Goal: Transaction & Acquisition: Download file/media

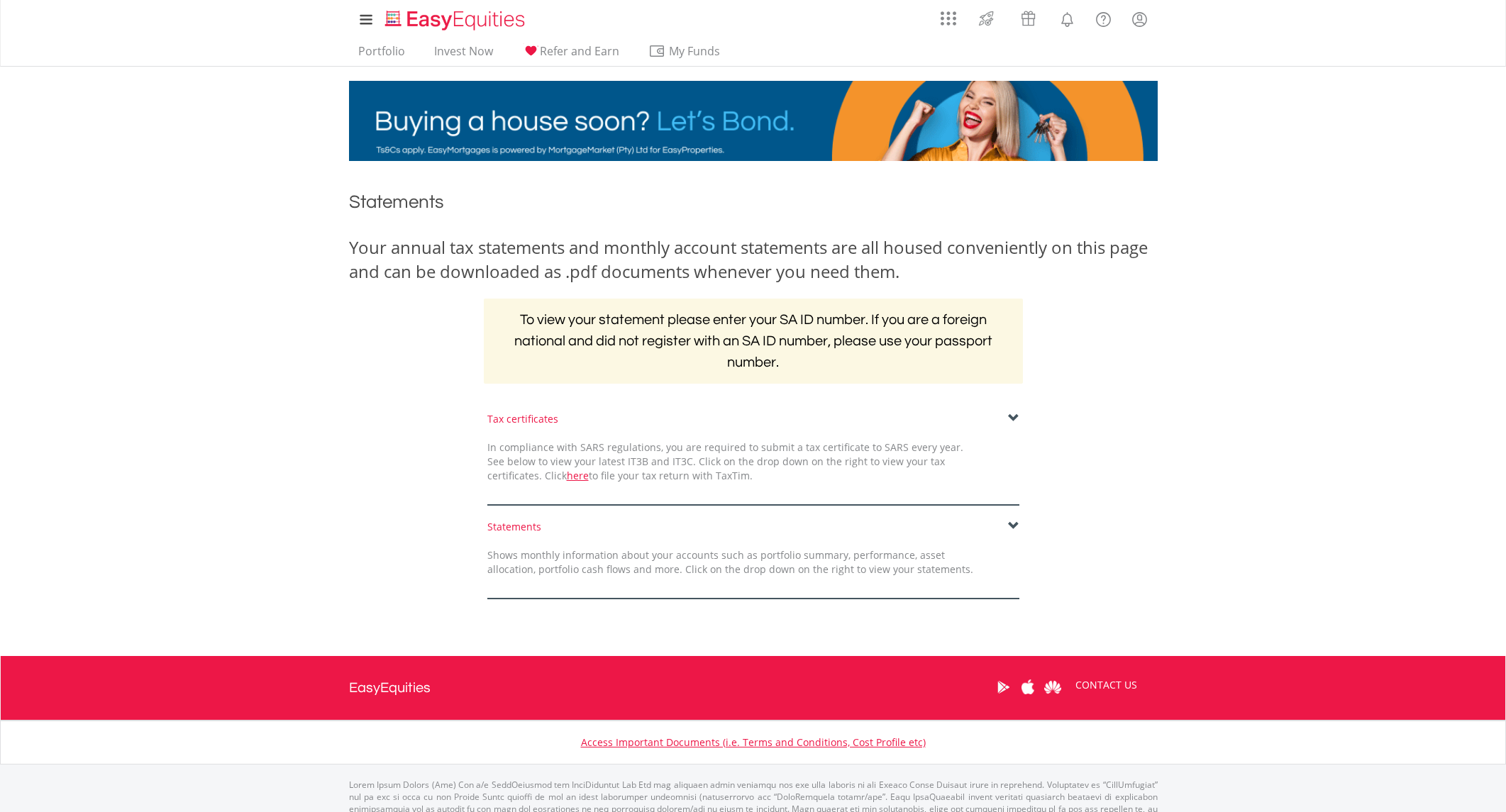
click at [567, 474] on link "here" at bounding box center [578, 475] width 22 height 14
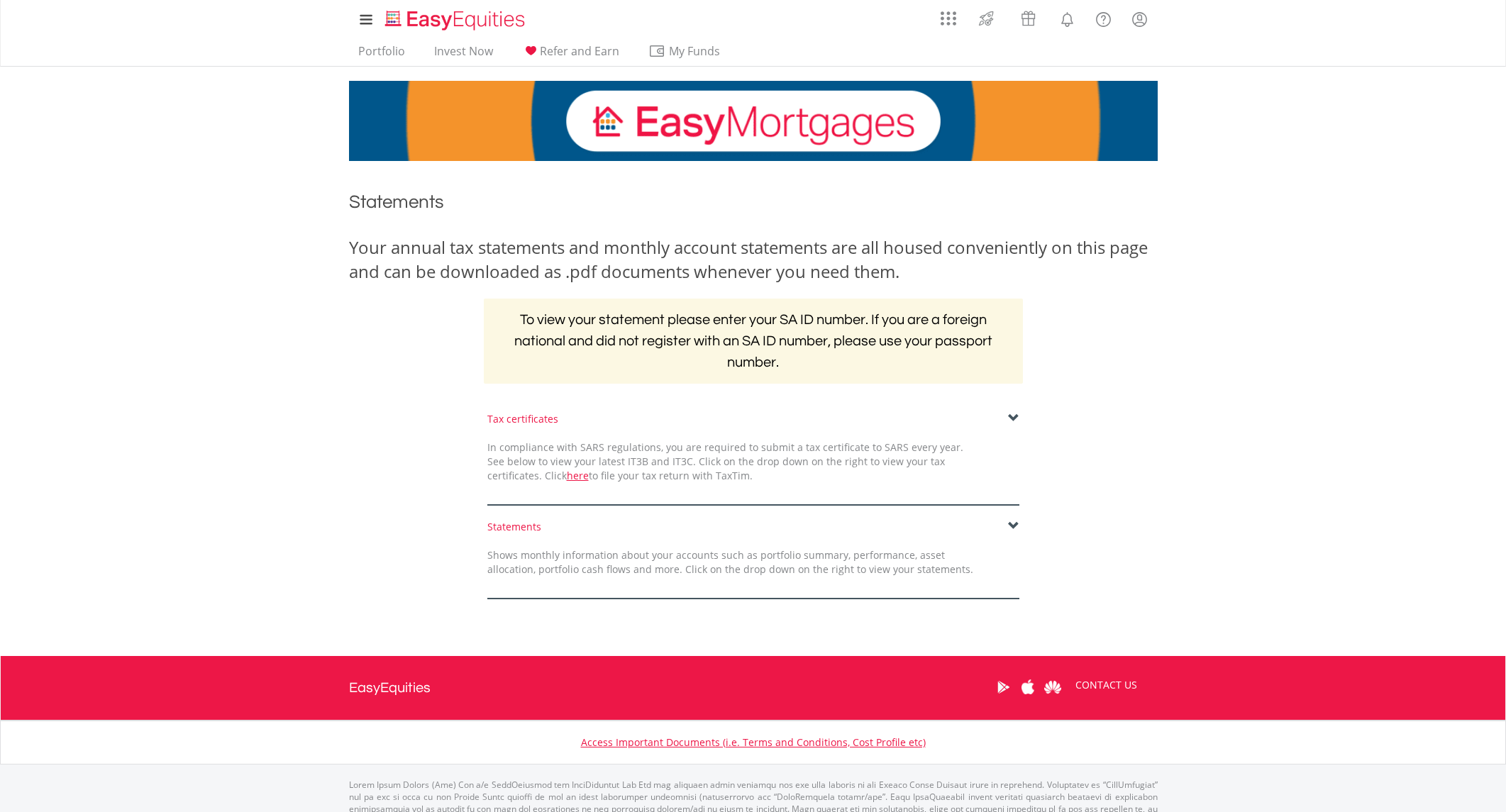
click at [1016, 414] on span at bounding box center [1014, 418] width 12 height 12
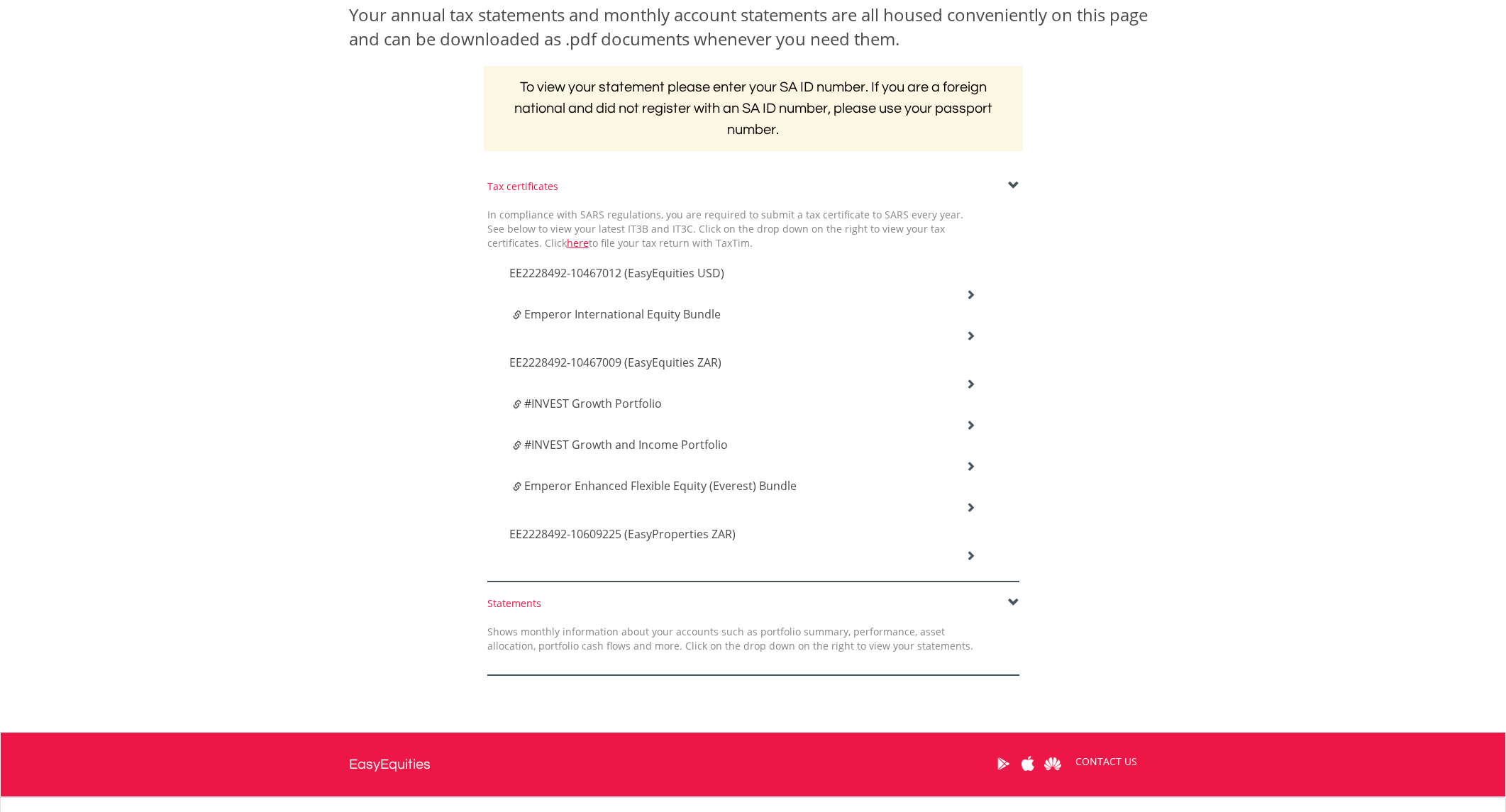
scroll to position [244, 0]
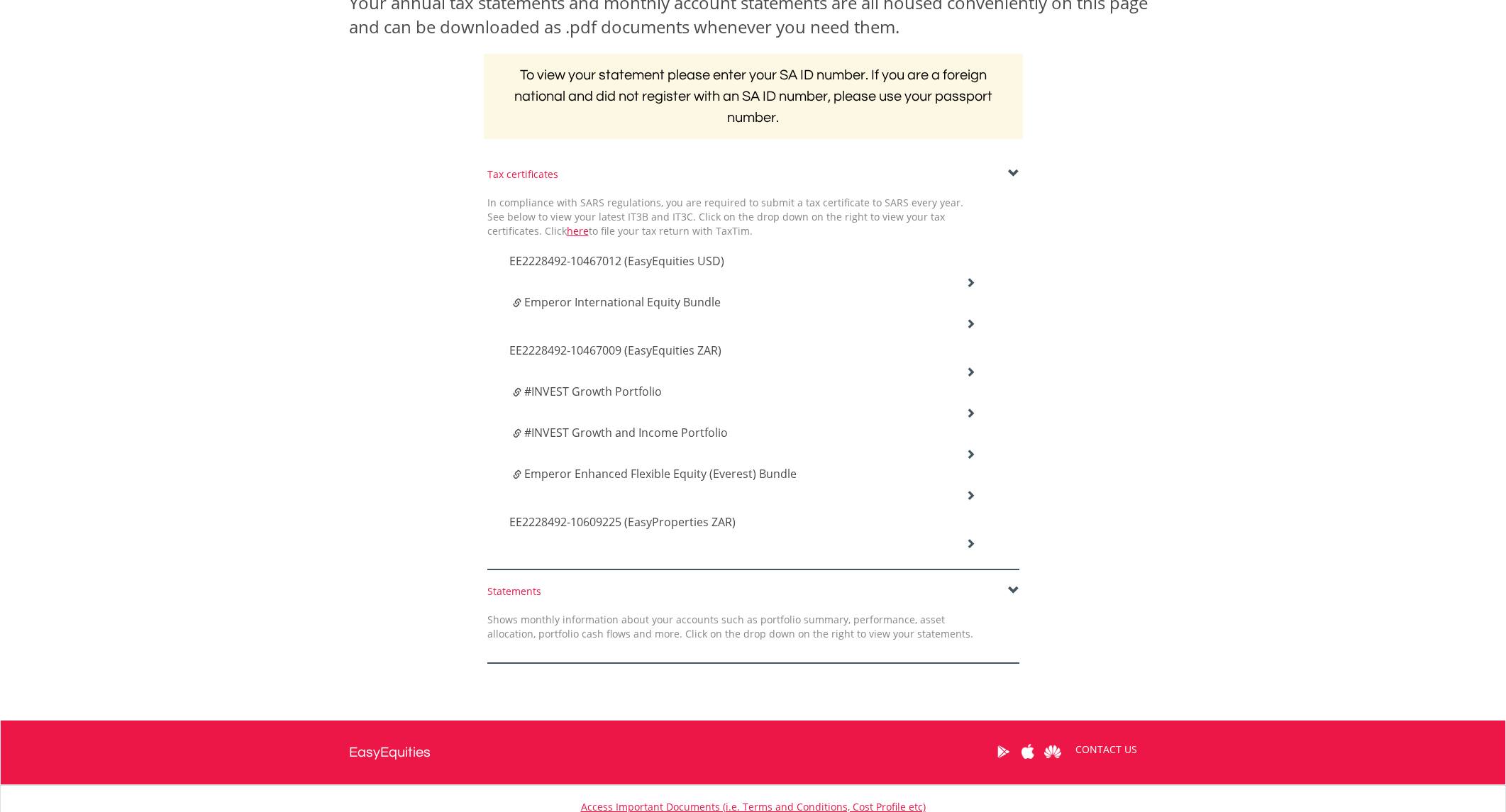
click at [970, 280] on icon at bounding box center [971, 283] width 10 height 10
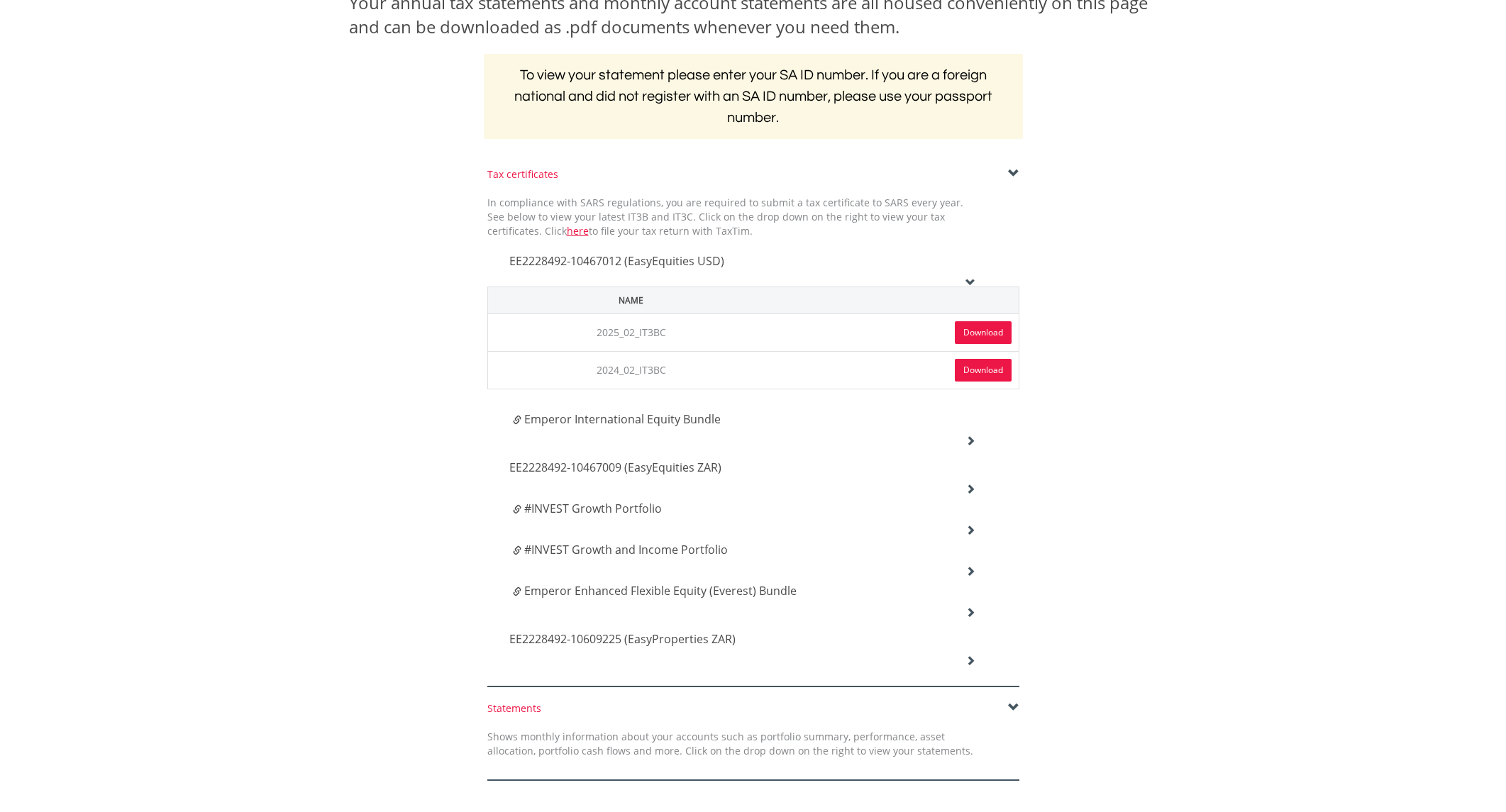
click at [974, 438] on icon at bounding box center [971, 441] width 10 height 10
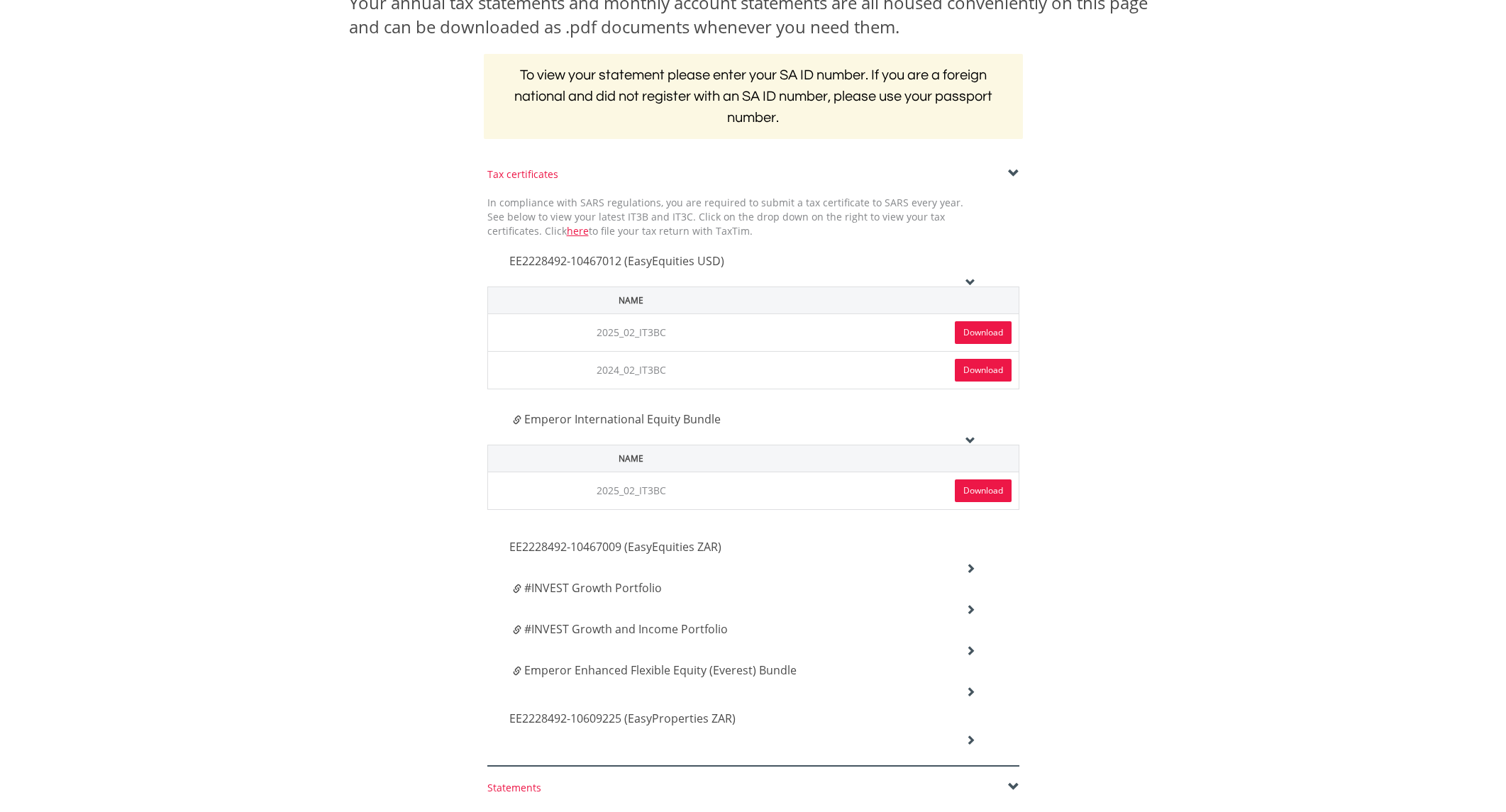
click at [982, 330] on link "Download" at bounding box center [983, 332] width 57 height 22
click at [982, 366] on link "Download" at bounding box center [983, 370] width 57 height 22
click at [996, 486] on link "Download" at bounding box center [983, 490] width 57 height 22
click at [972, 564] on icon at bounding box center [971, 568] width 10 height 10
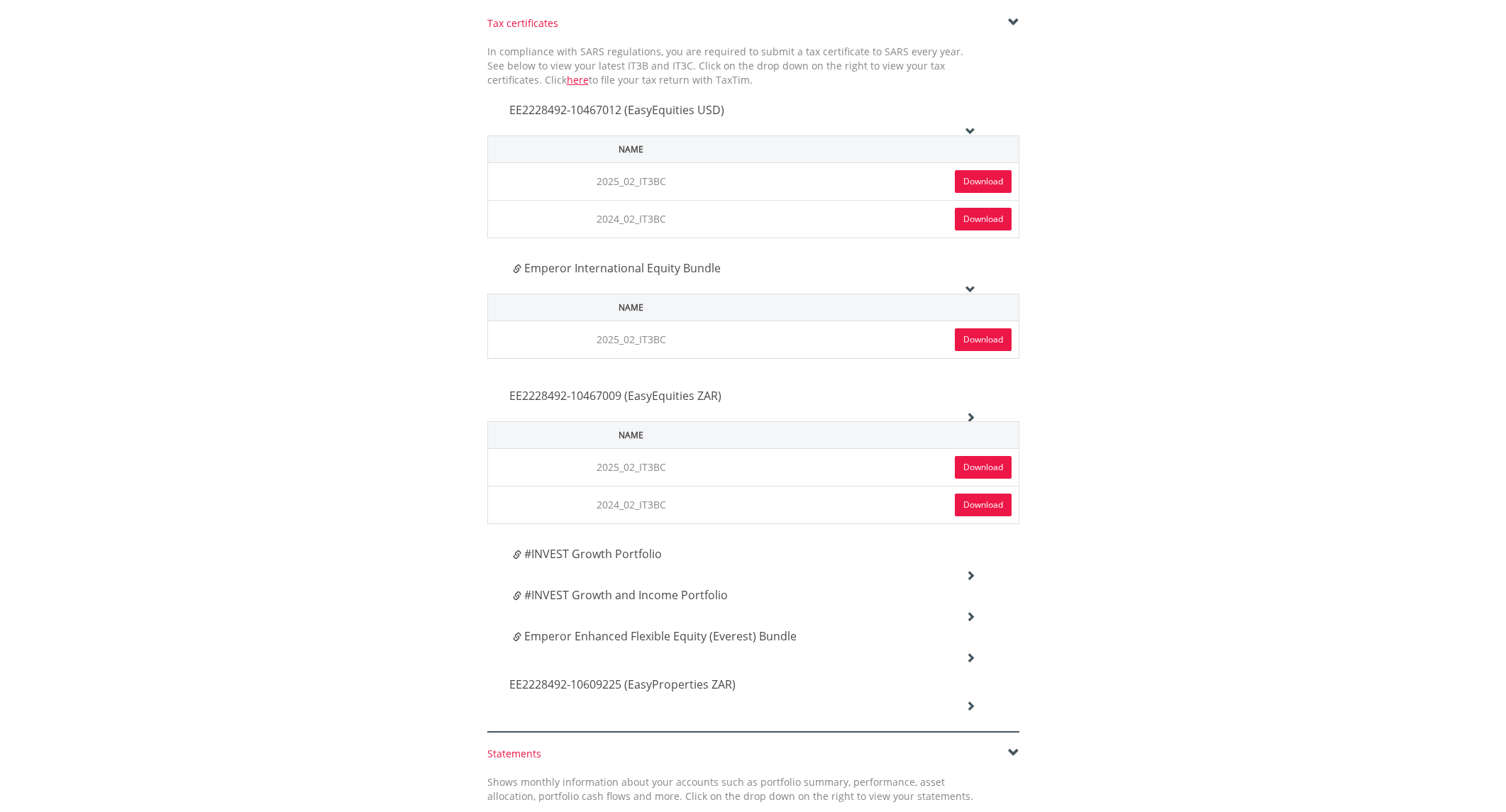
scroll to position [395, 0]
click at [982, 467] on link "Download" at bounding box center [983, 467] width 57 height 22
click at [979, 506] on link "Download" at bounding box center [983, 506] width 57 height 22
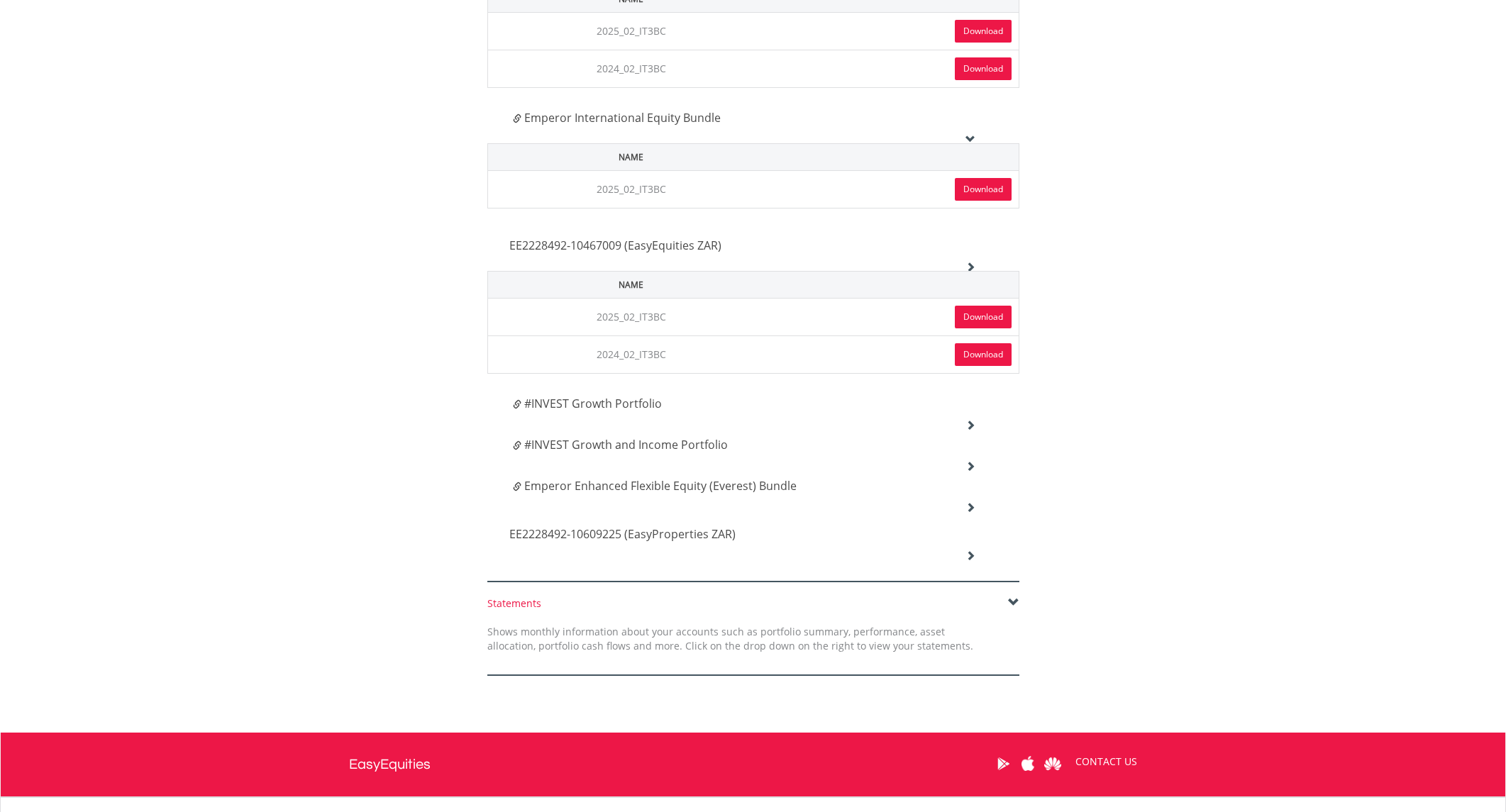
scroll to position [583, 0]
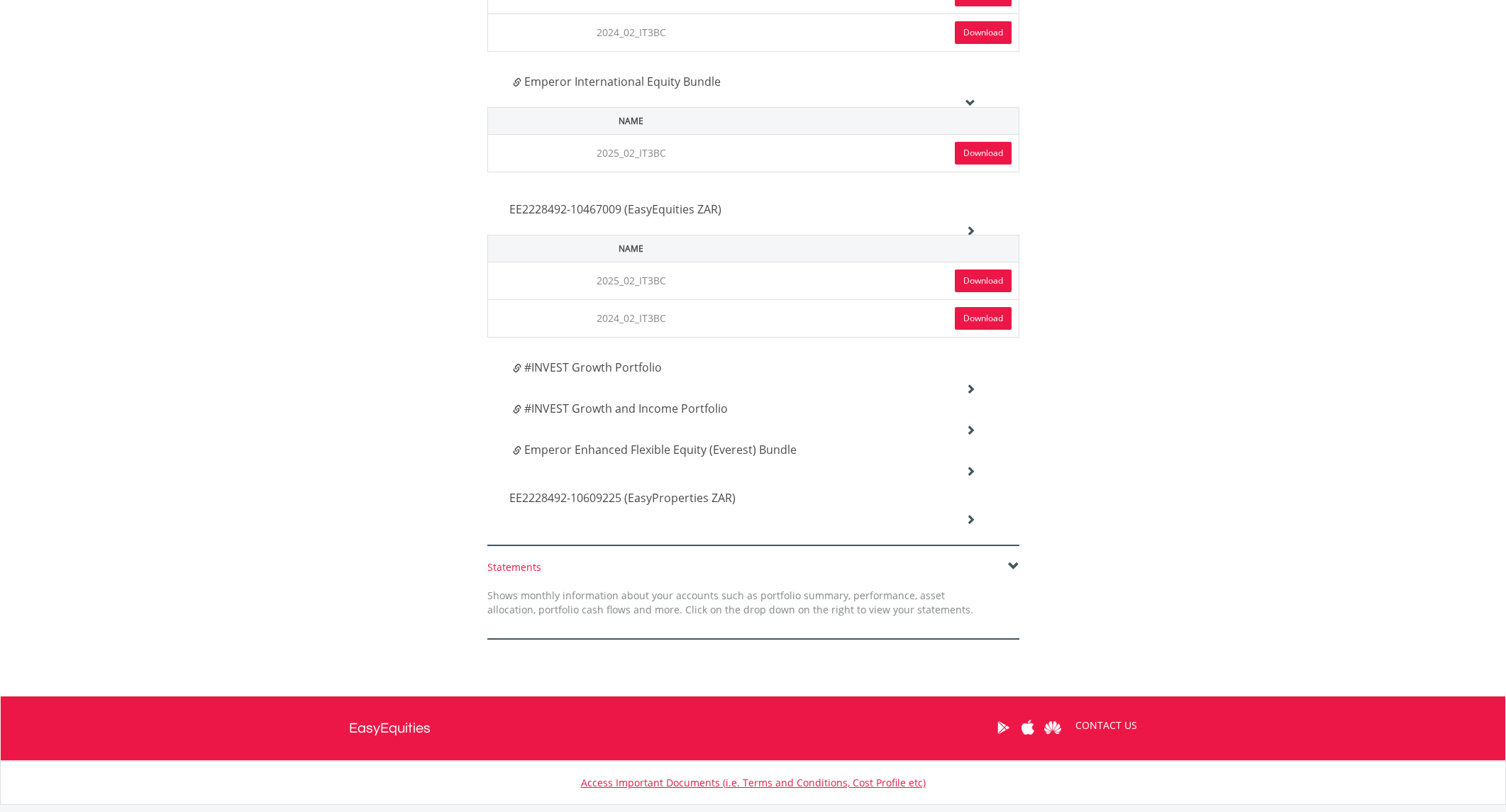
click at [974, 387] on icon at bounding box center [971, 389] width 10 height 10
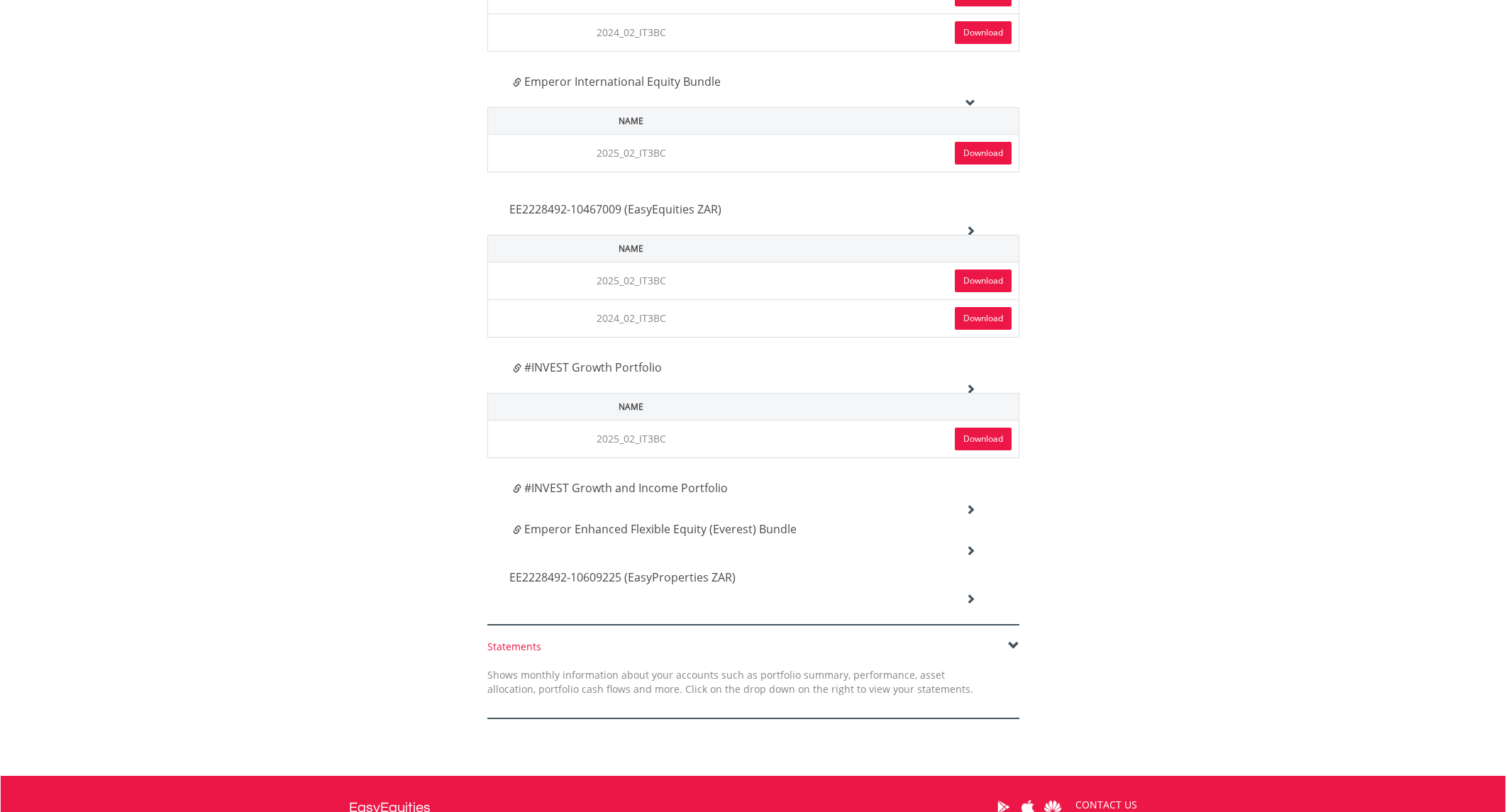
click at [988, 433] on link "Download" at bounding box center [983, 438] width 57 height 22
click at [972, 506] on icon at bounding box center [971, 509] width 10 height 10
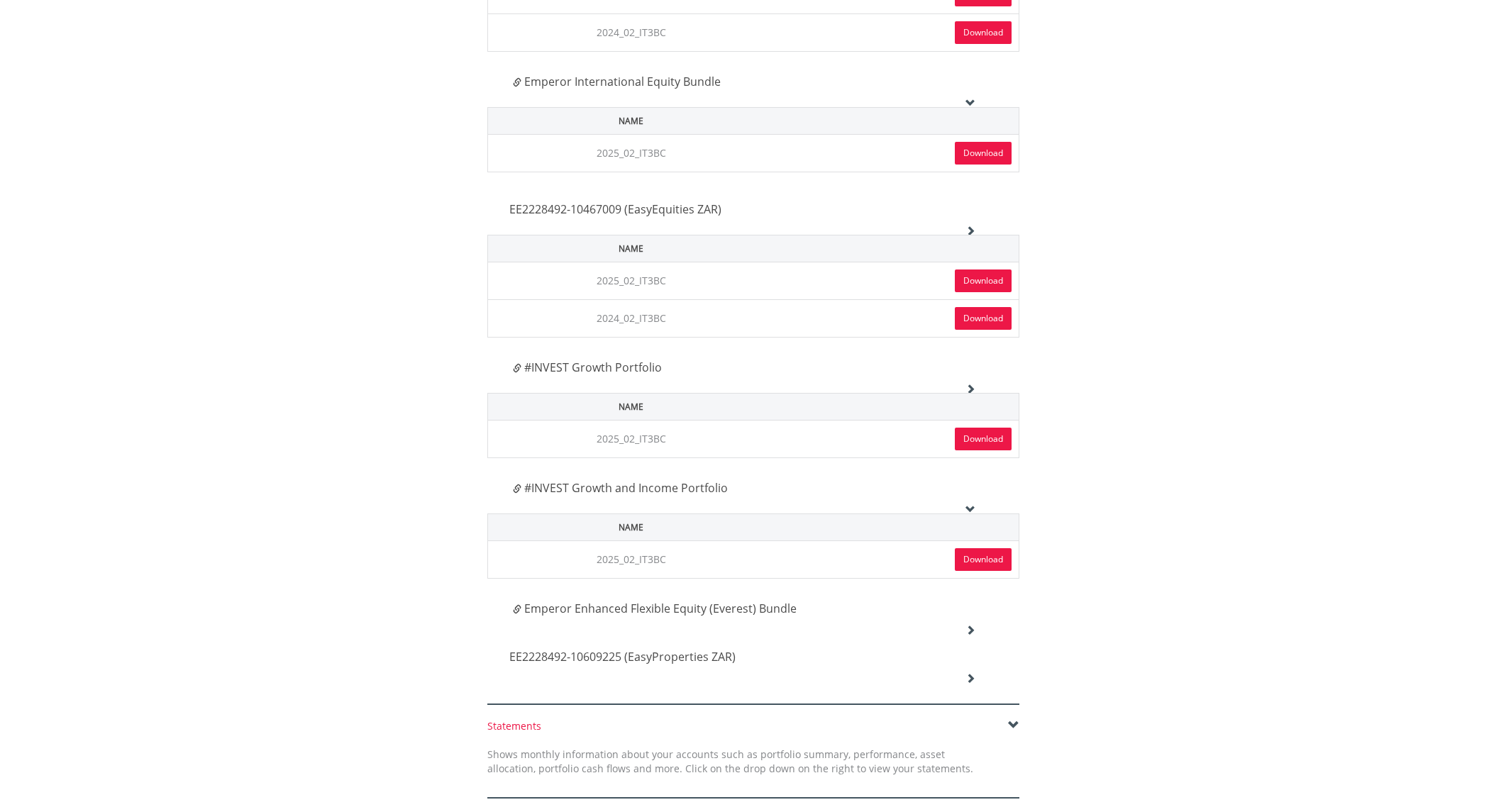
click at [989, 556] on link "Download" at bounding box center [983, 559] width 57 height 22
click at [972, 627] on icon at bounding box center [971, 630] width 10 height 10
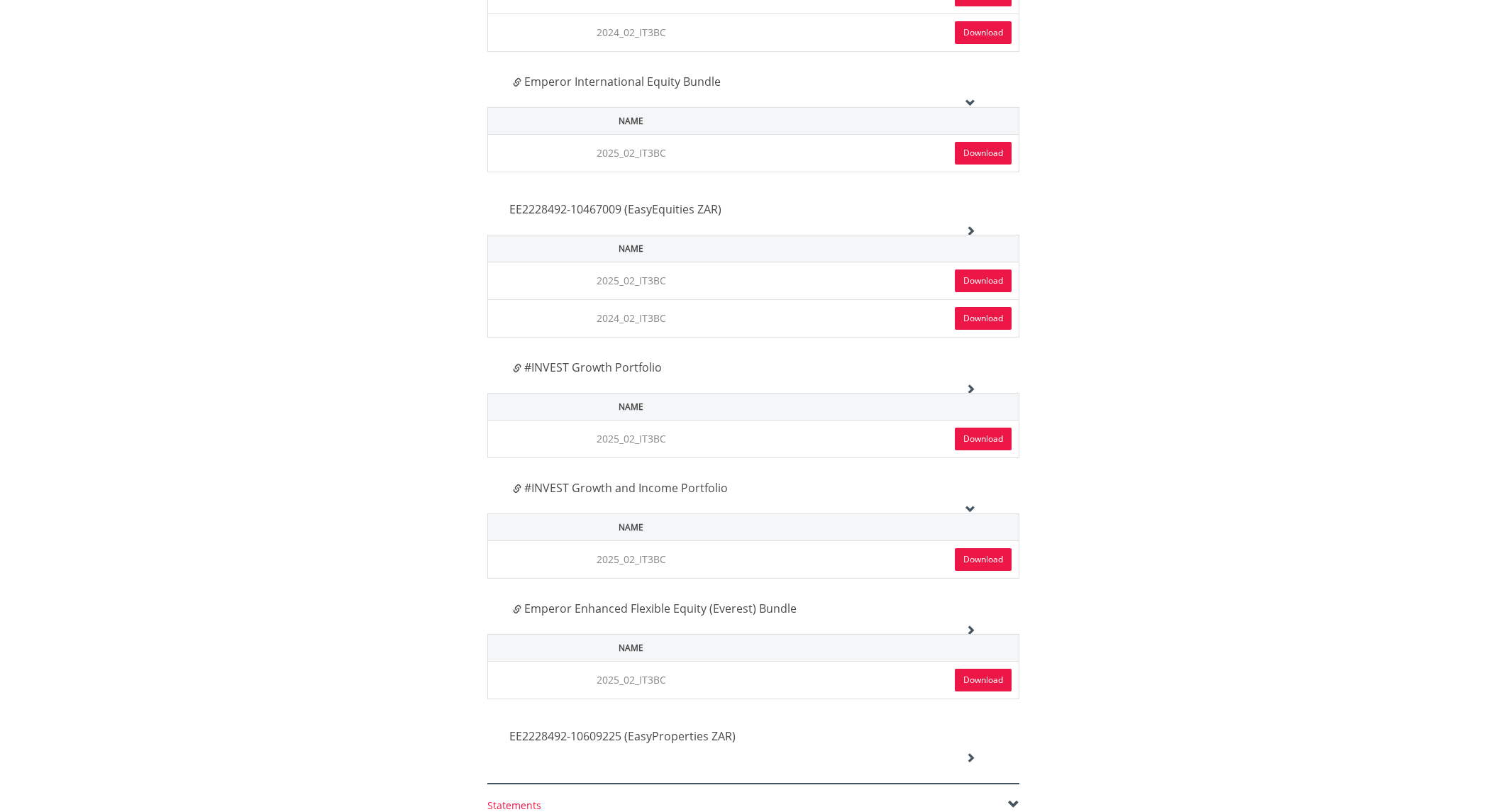
click at [981, 683] on link "Download" at bounding box center [983, 680] width 57 height 22
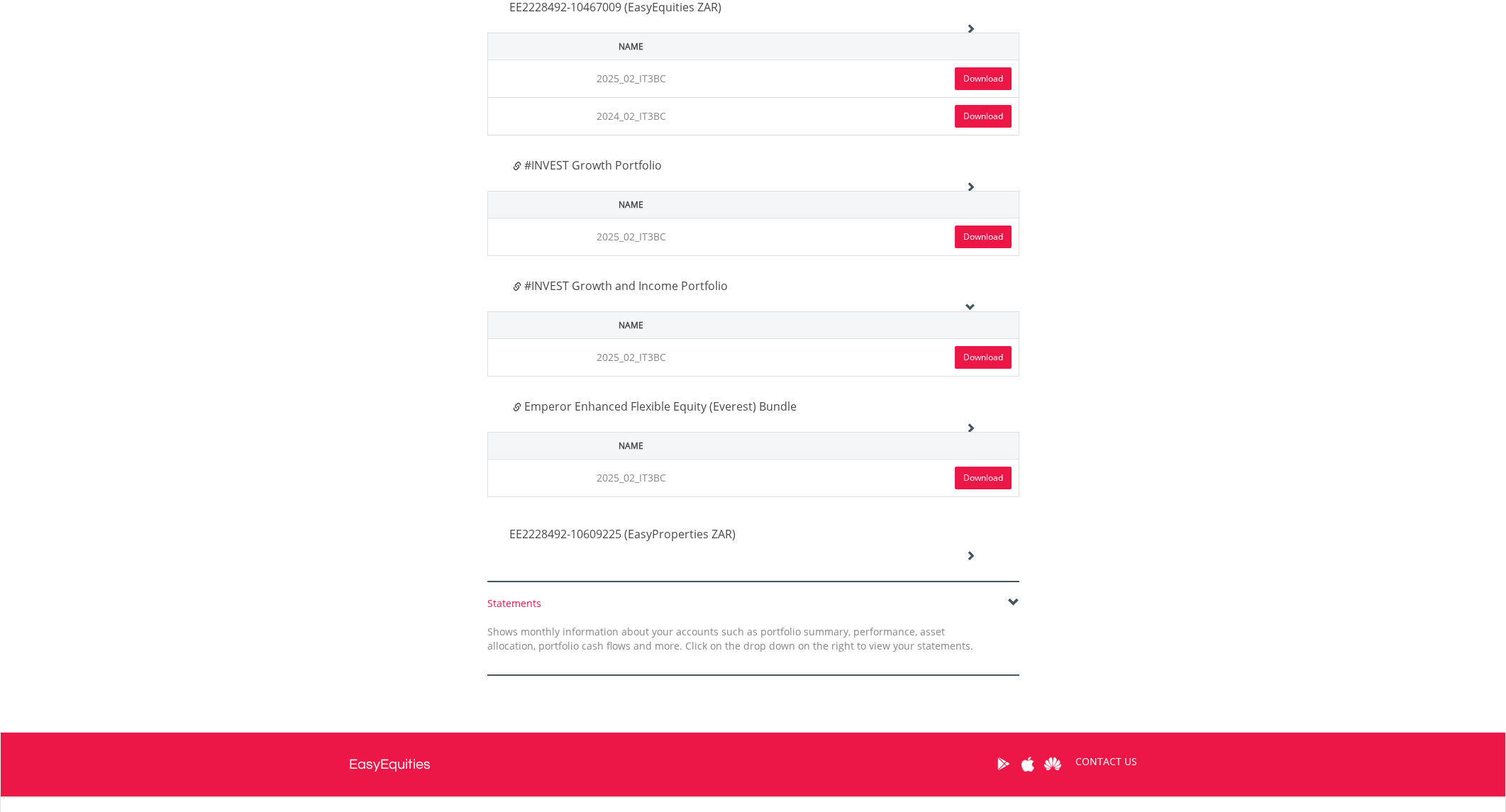
scroll to position [807, 0]
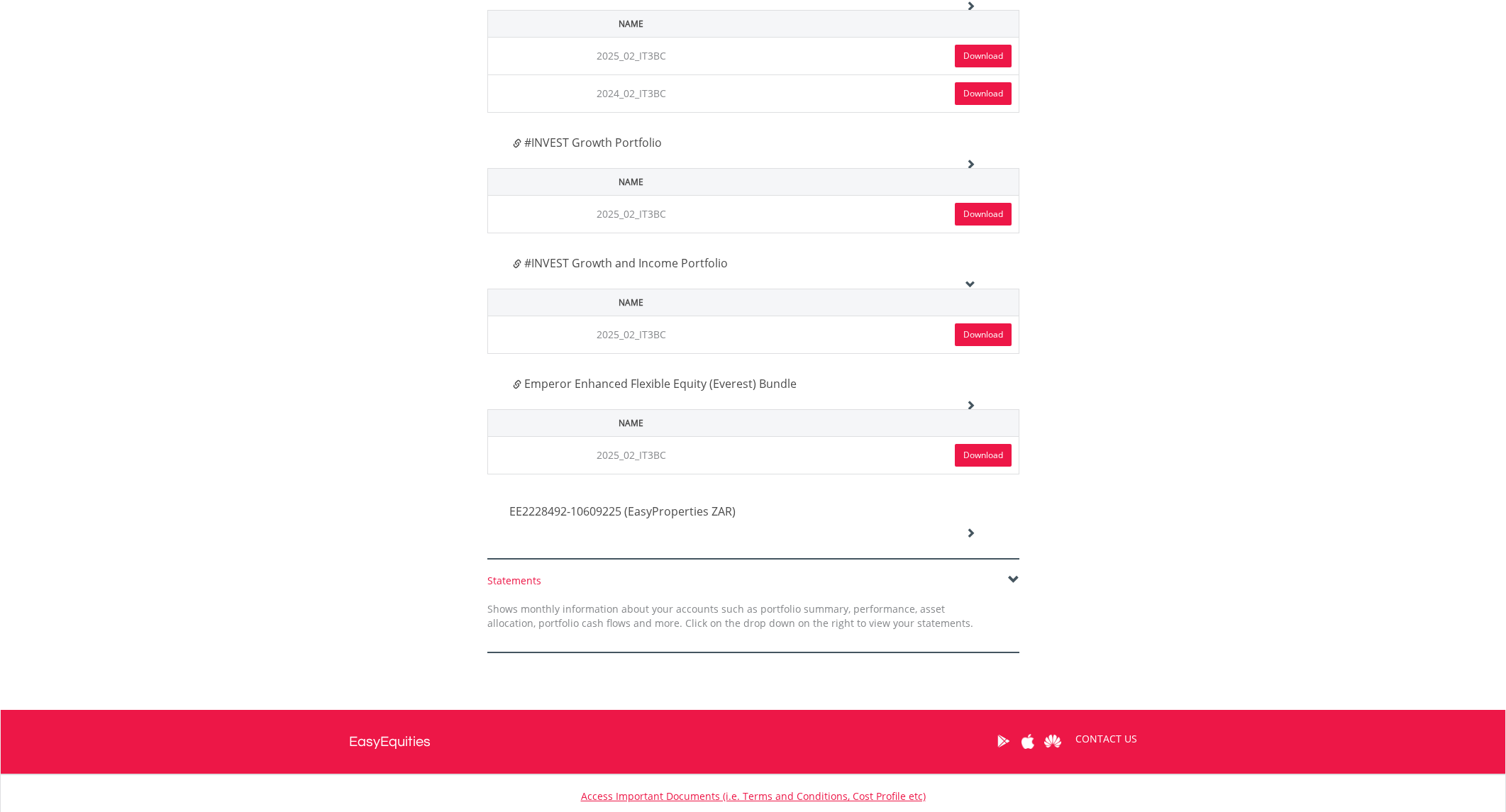
click at [965, 532] on div "EE2228492-10609225 (EasyProperties ZAR)" at bounding box center [742, 513] width 488 height 48
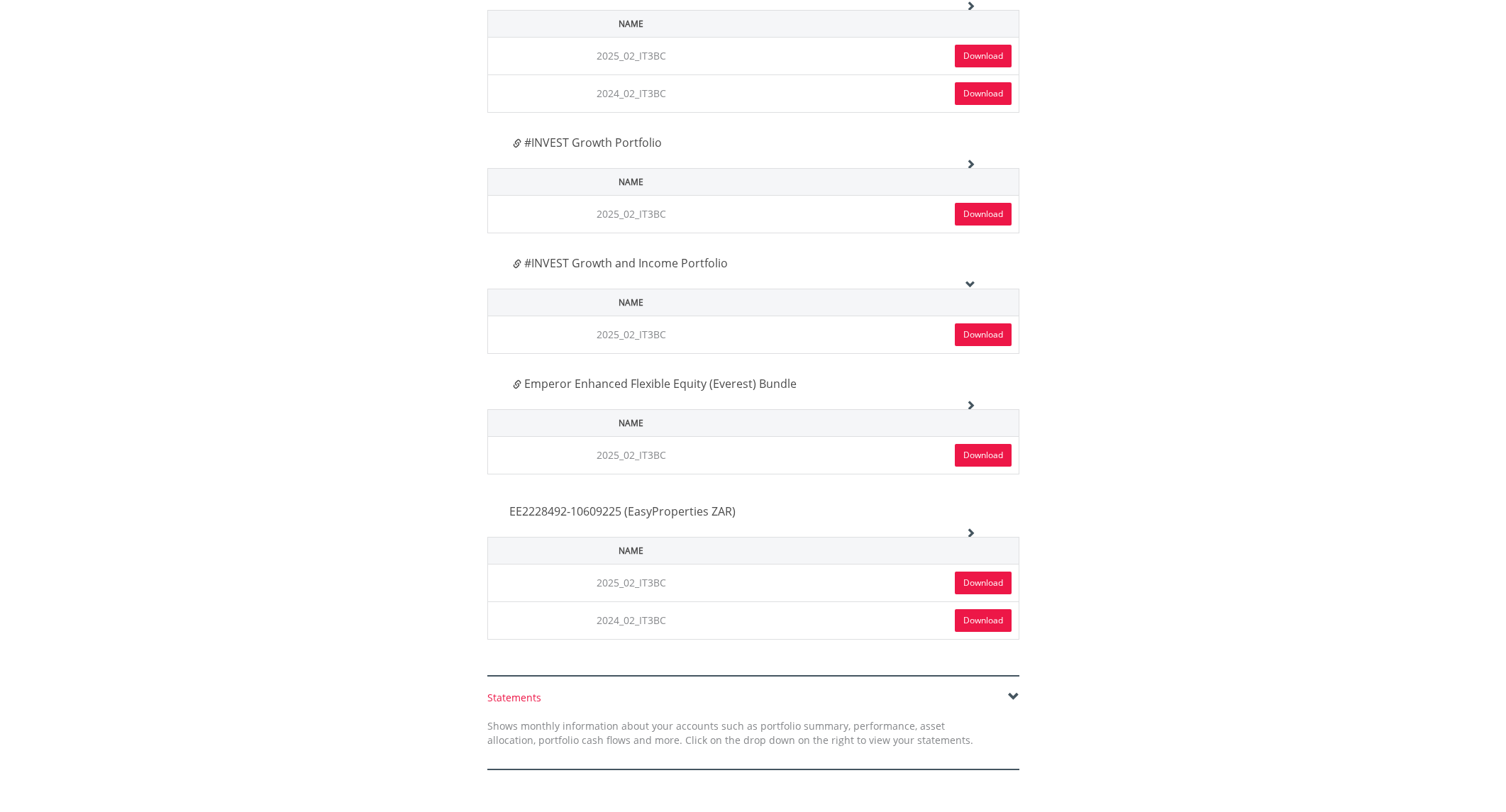
click at [985, 581] on link "Download" at bounding box center [983, 583] width 57 height 22
click at [987, 619] on link "Download" at bounding box center [983, 620] width 57 height 22
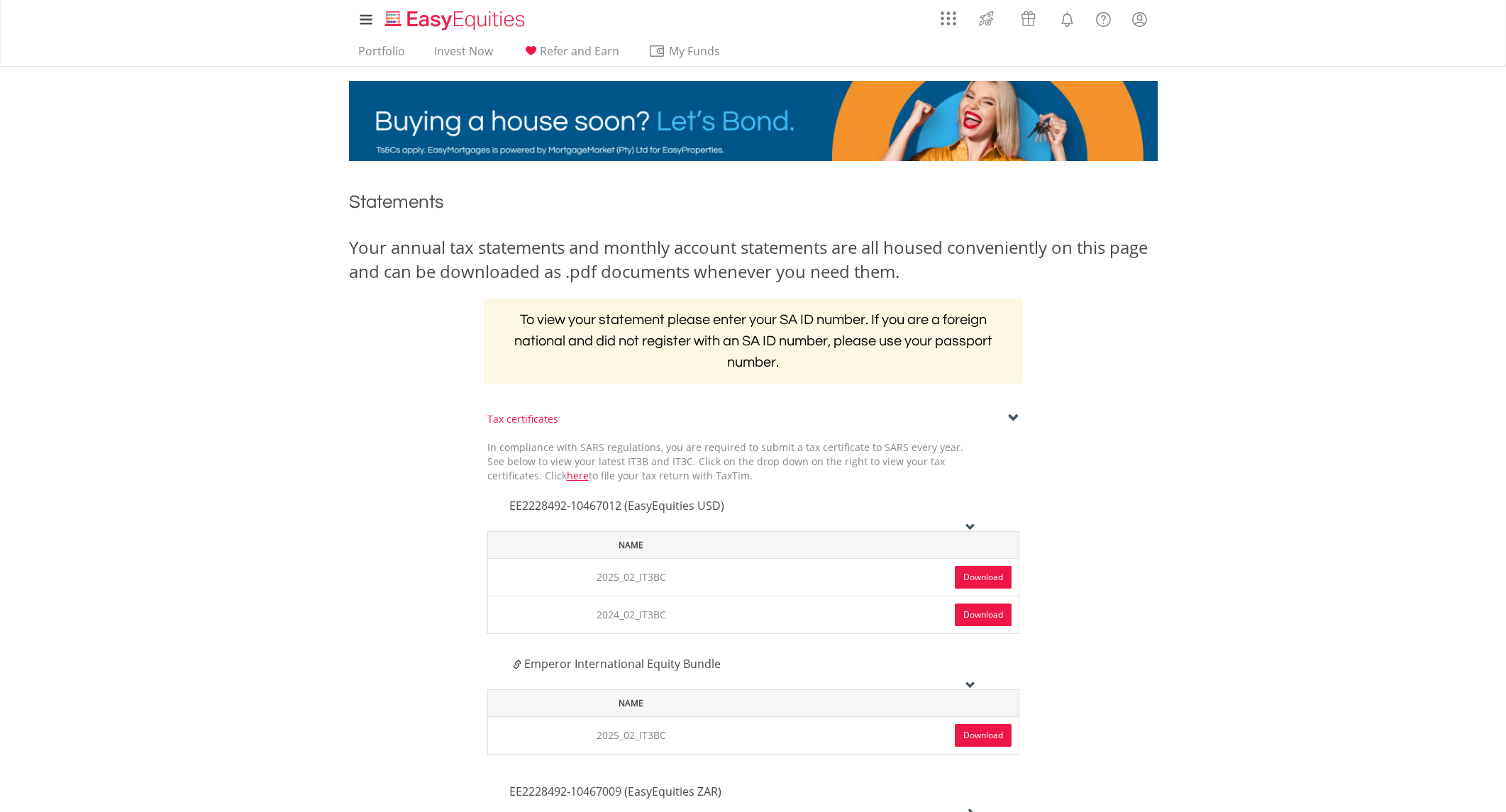
scroll to position [0, 0]
